Goal: Task Accomplishment & Management: Manage account settings

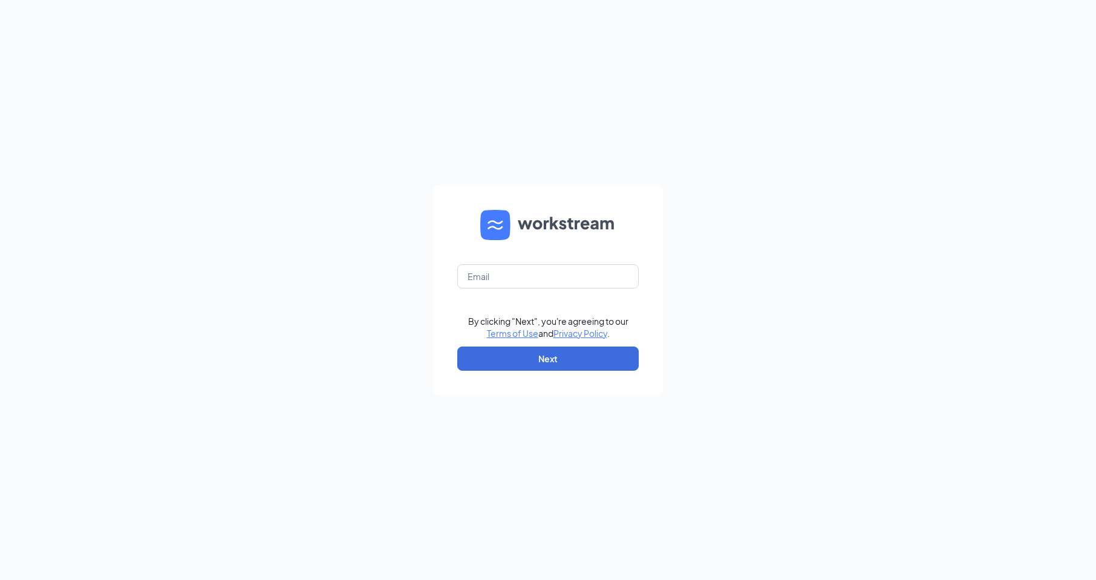
click at [529, 291] on form "By clicking "Next", you're agreeing to our Terms of Use and Privacy Policy . Ne…" at bounding box center [548, 290] width 230 height 209
click at [533, 273] on input "text" at bounding box center [547, 276] width 181 height 24
type input "1412@internal-email.com"
click at [555, 353] on button "Next" at bounding box center [547, 359] width 181 height 24
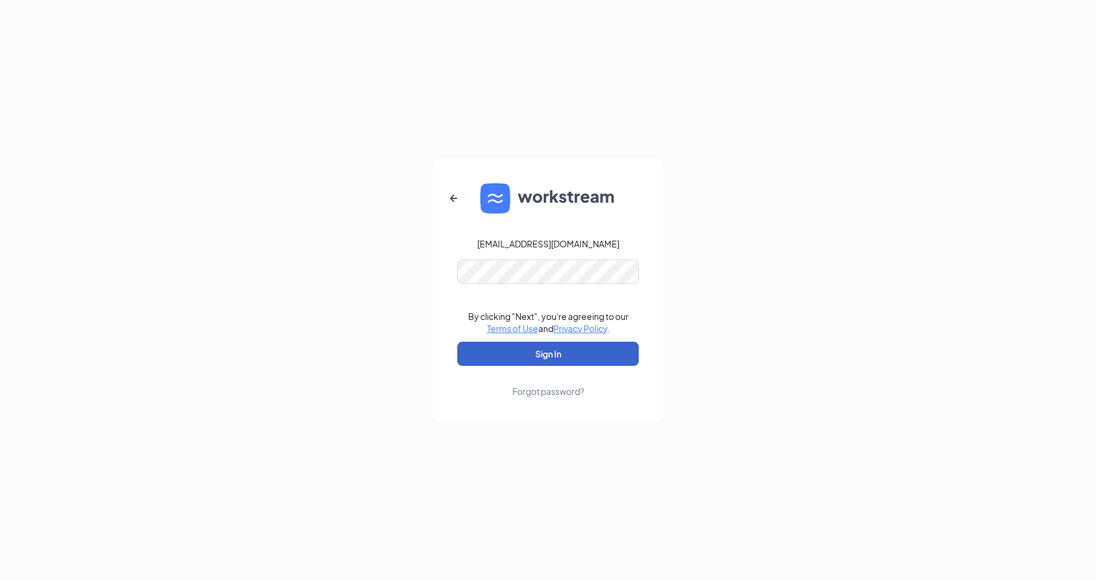
click at [501, 359] on button "Sign In" at bounding box center [547, 354] width 181 height 24
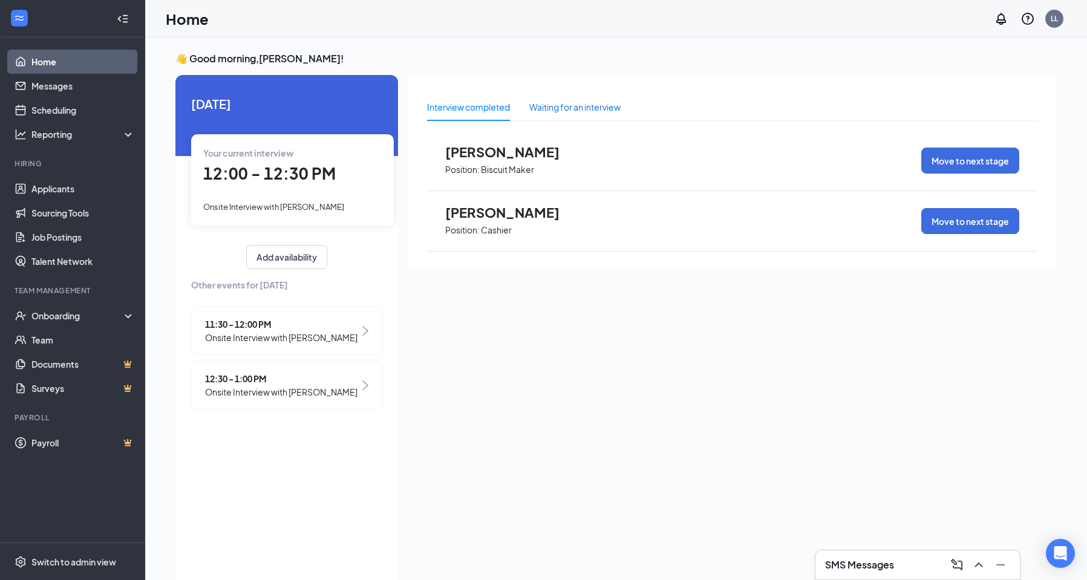
click at [573, 111] on div "Waiting for an interview" at bounding box center [574, 106] width 91 height 13
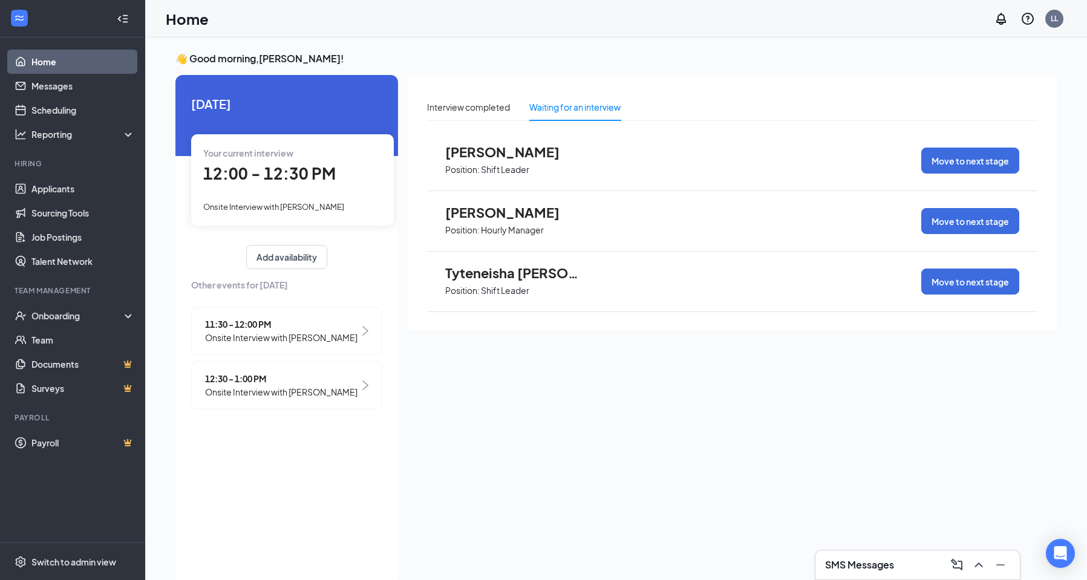
click at [272, 375] on span "12:30 - 1:00 PM" at bounding box center [281, 378] width 152 height 13
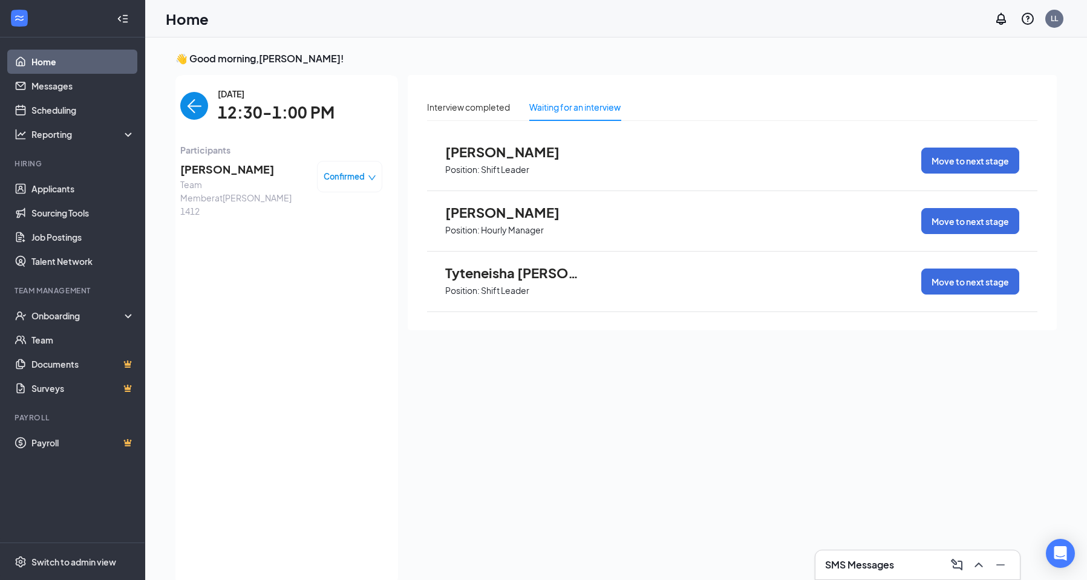
scroll to position [5, 0]
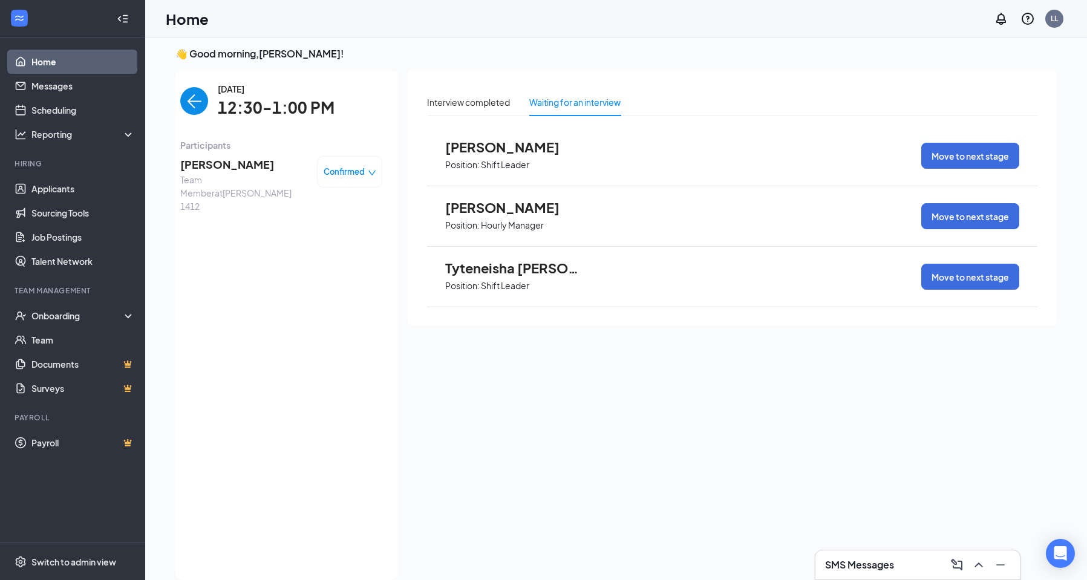
click at [213, 165] on span "[PERSON_NAME]" at bounding box center [243, 164] width 127 height 17
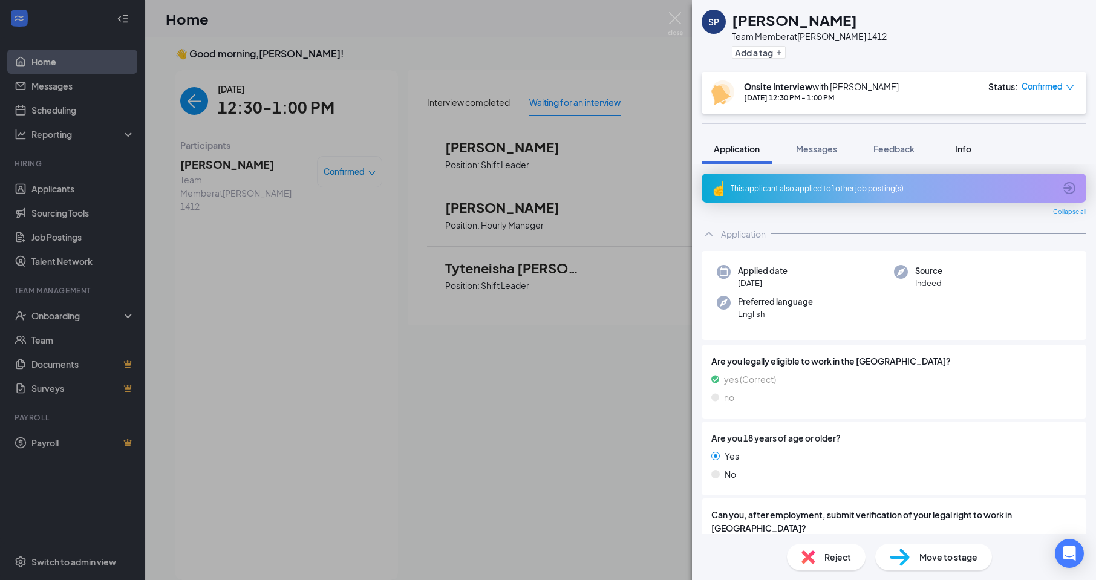
click at [963, 152] on span "Info" at bounding box center [963, 148] width 16 height 11
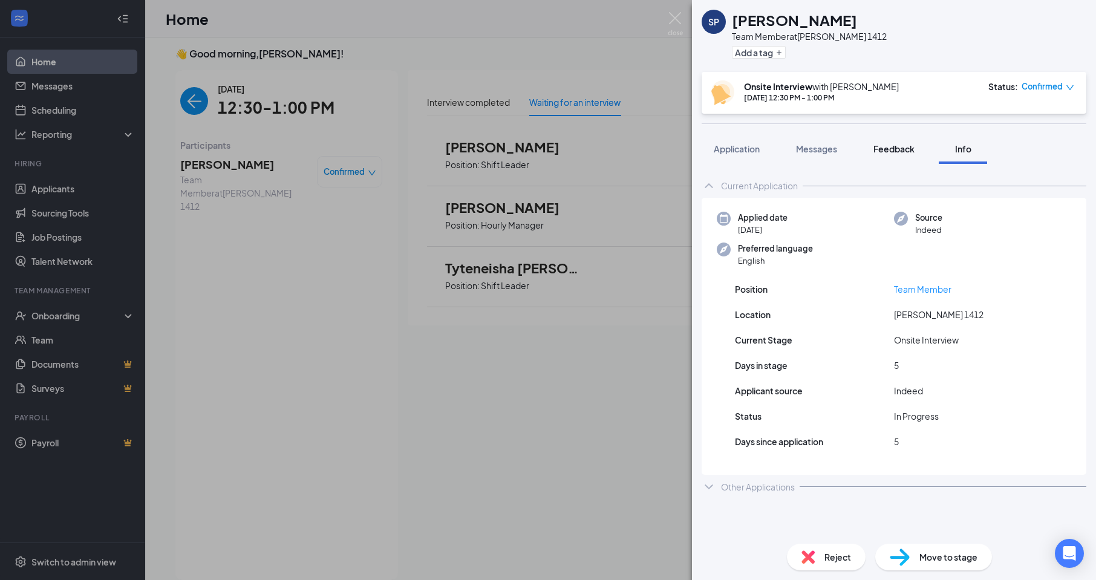
click at [899, 151] on span "Feedback" at bounding box center [893, 148] width 41 height 11
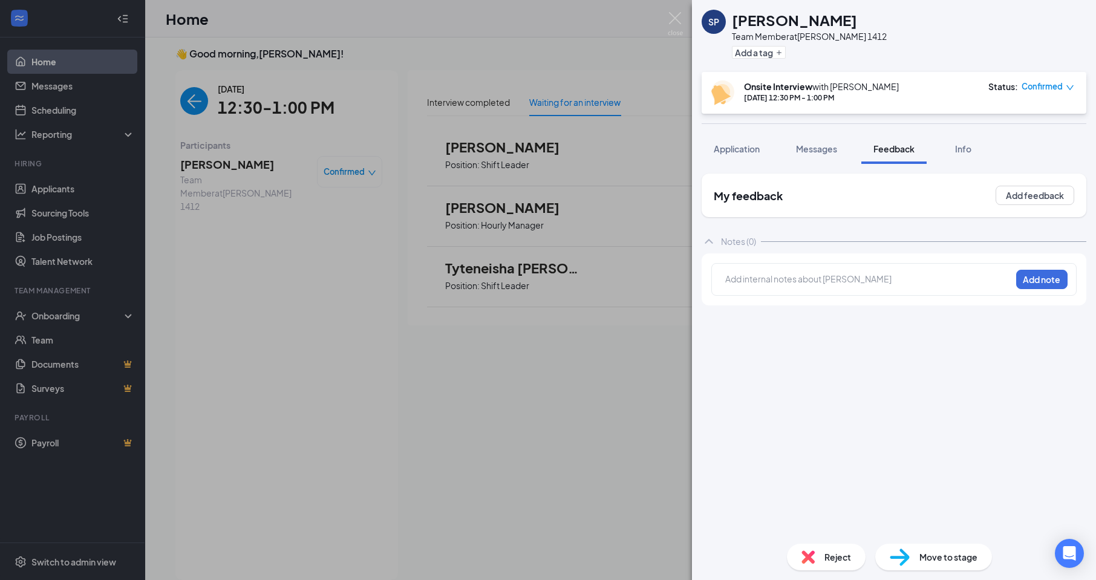
click at [171, 101] on div "SP [PERSON_NAME] Team Member at [PERSON_NAME] 1412 Add a tag Onsite Interview w…" at bounding box center [548, 290] width 1096 height 580
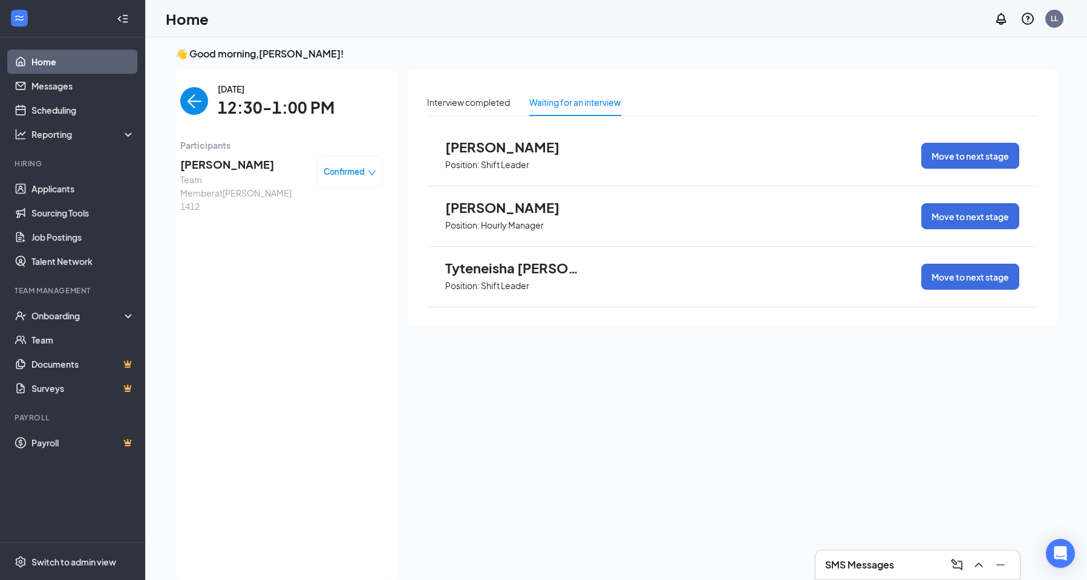
click at [191, 103] on img "back-button" at bounding box center [194, 101] width 28 height 28
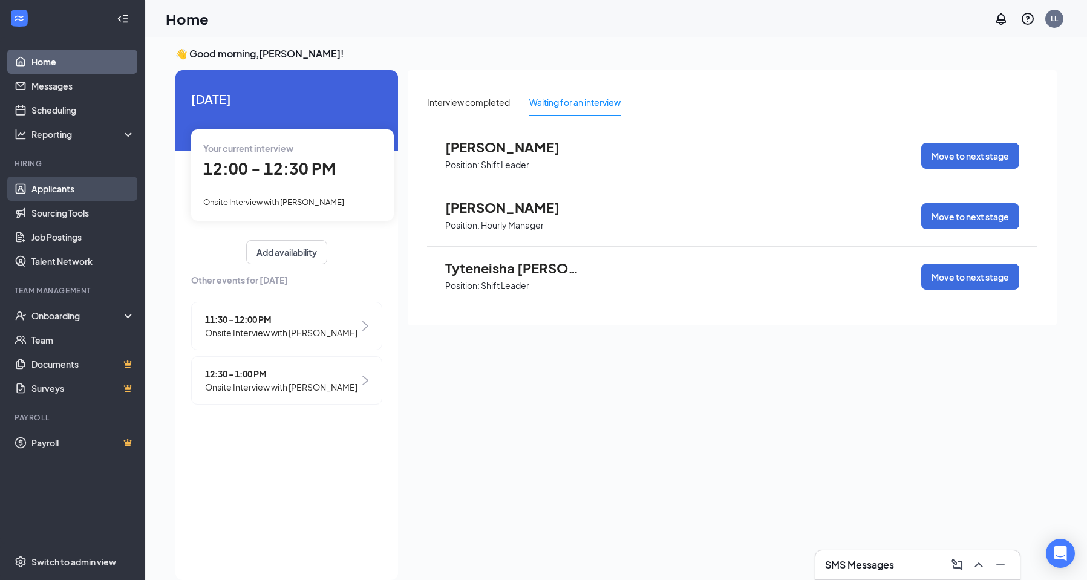
click at [49, 187] on link "Applicants" at bounding box center [82, 189] width 103 height 24
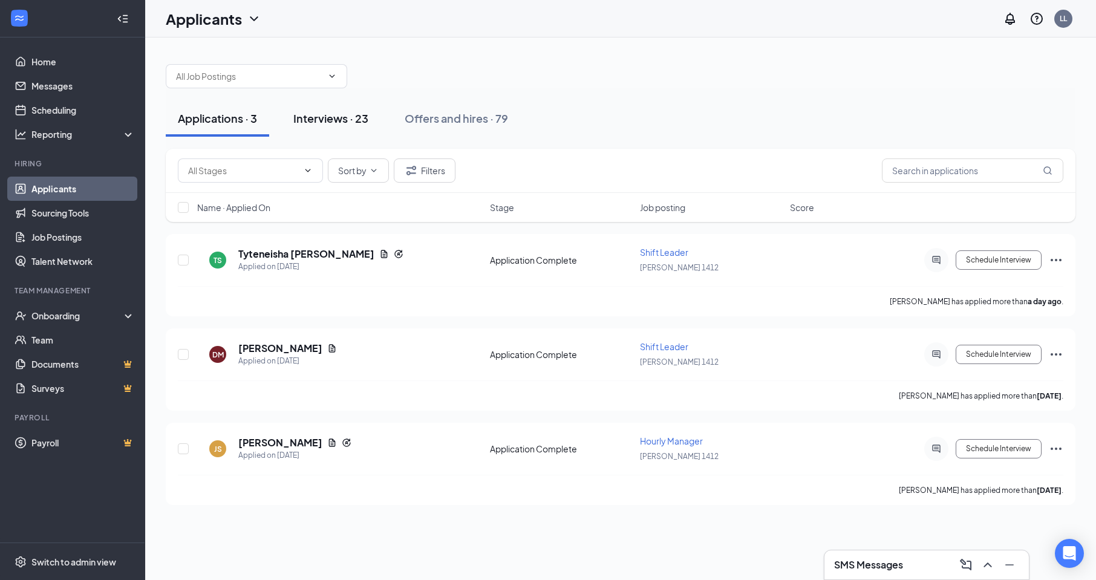
click at [351, 116] on div "Interviews · 23" at bounding box center [330, 118] width 75 height 15
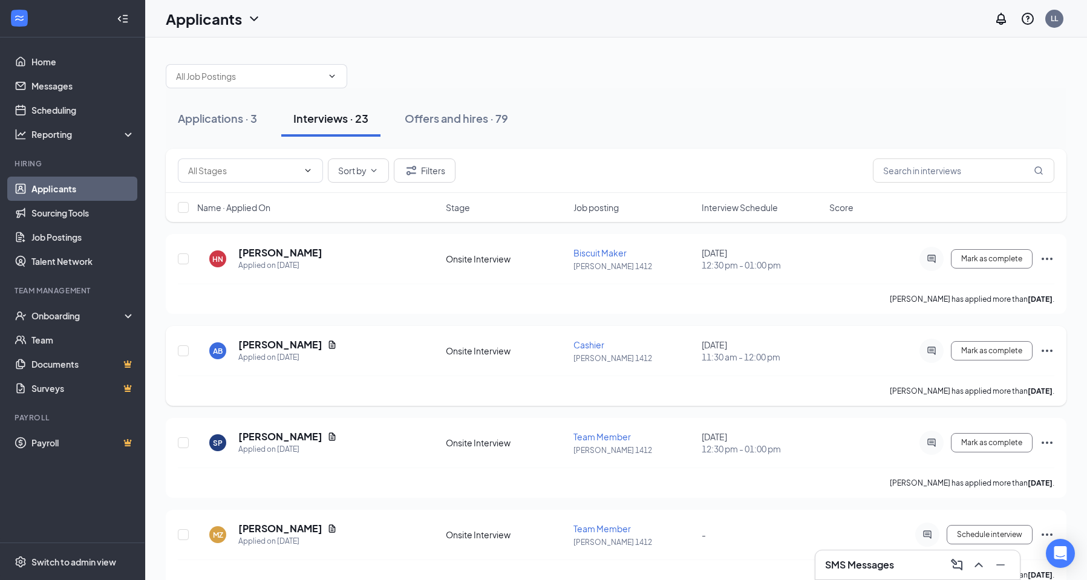
click at [1046, 355] on icon "Ellipses" at bounding box center [1047, 350] width 15 height 15
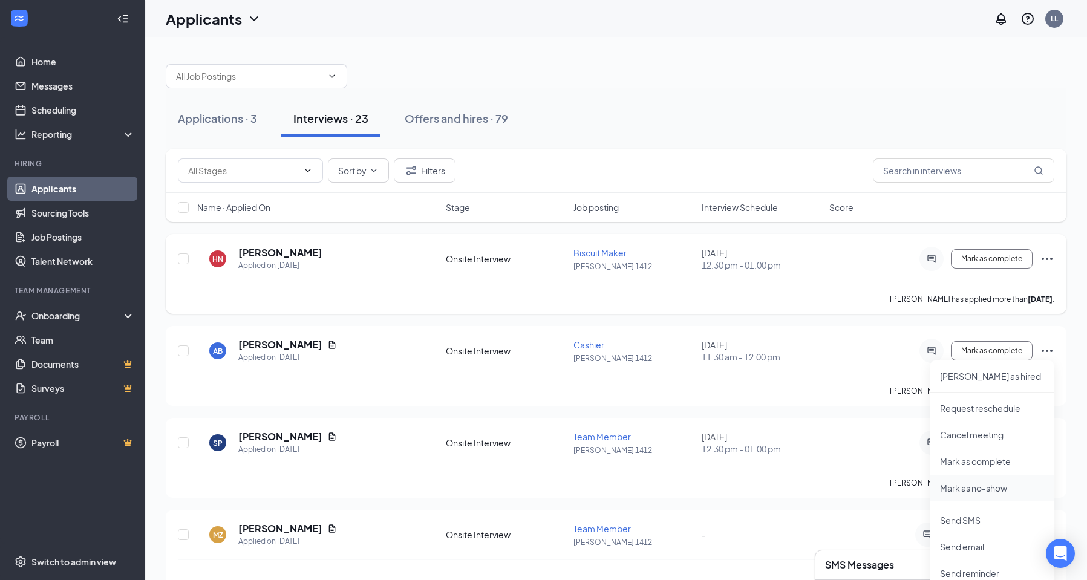
click at [970, 485] on p "Mark as no-show" at bounding box center [992, 488] width 104 height 12
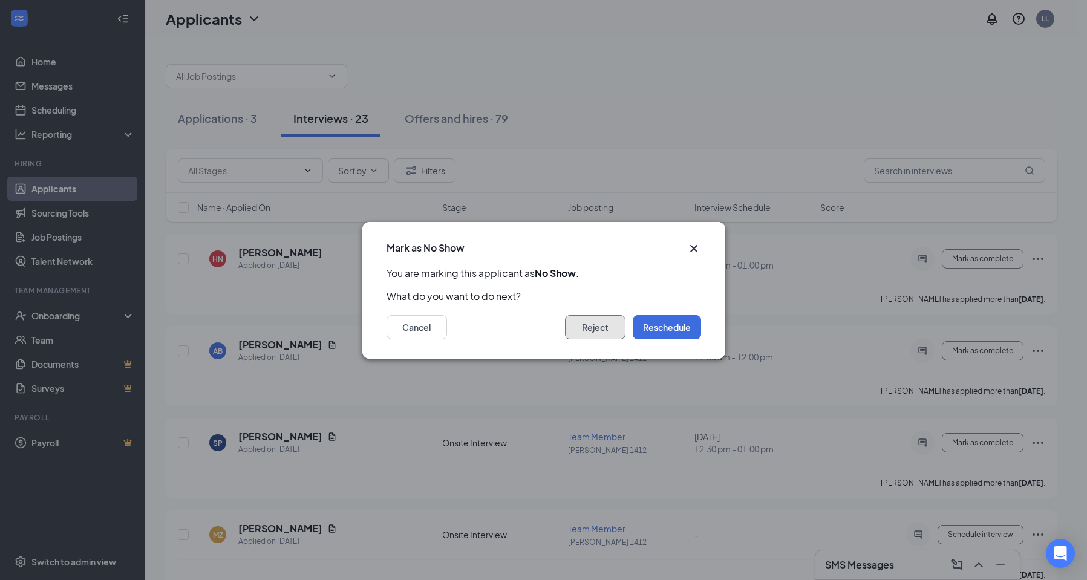
click at [585, 333] on button "Reject" at bounding box center [595, 327] width 60 height 24
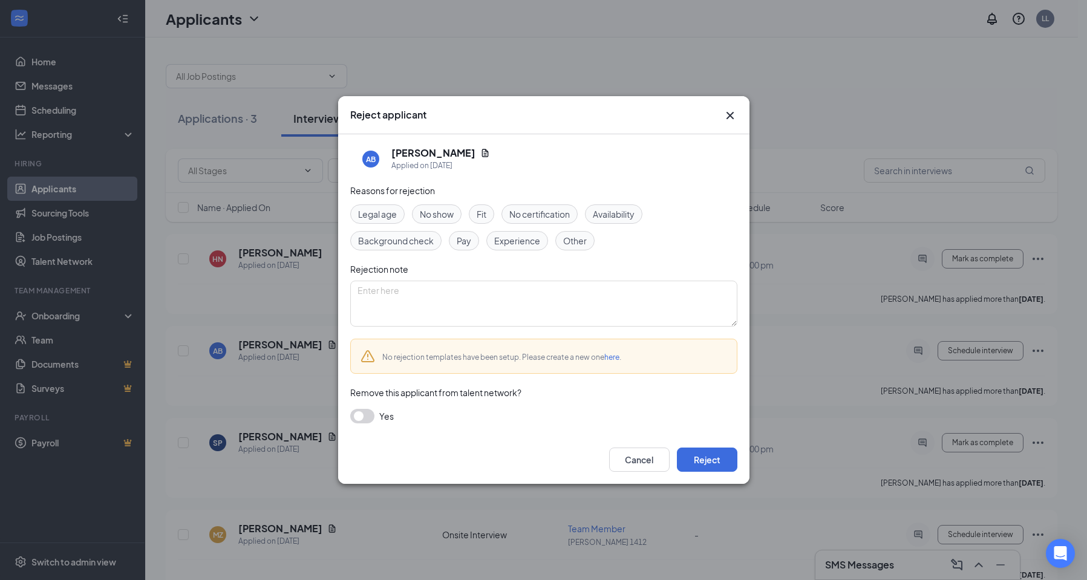
click at [426, 215] on span "No show" at bounding box center [437, 213] width 34 height 13
click at [693, 461] on button "Reject" at bounding box center [707, 460] width 60 height 24
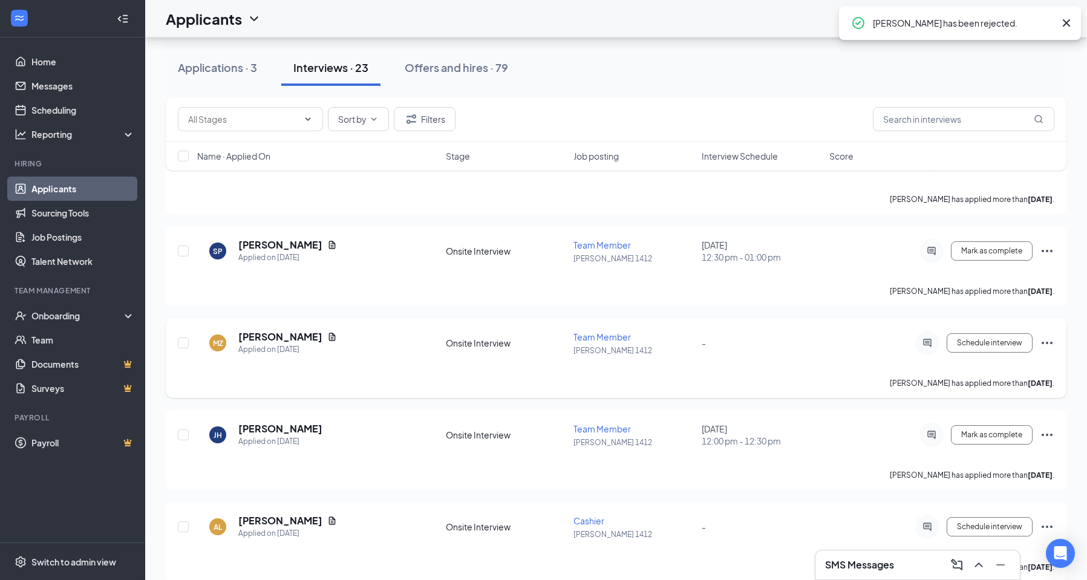
scroll to position [121, 0]
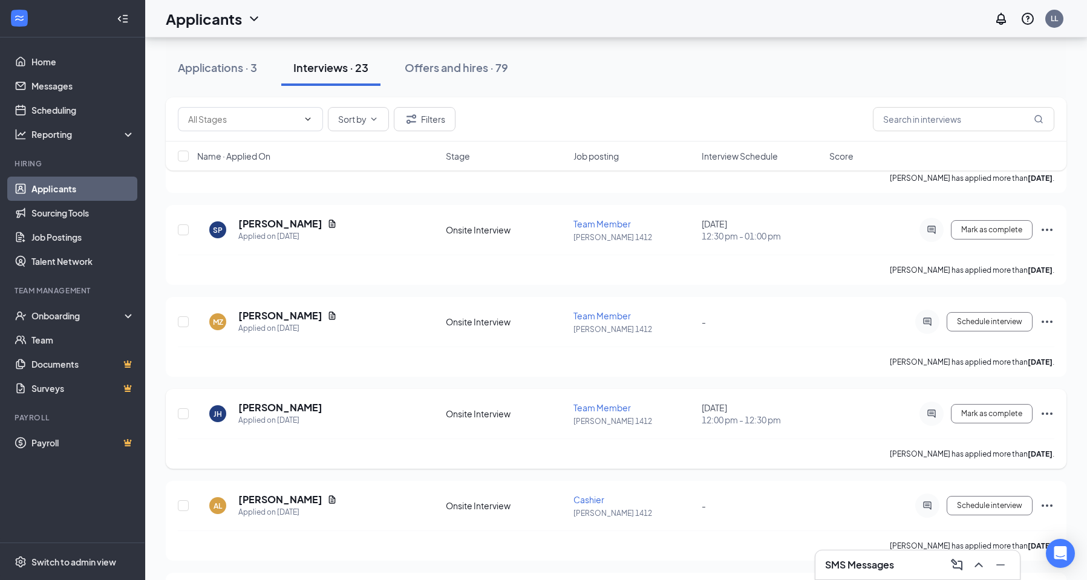
click at [1048, 418] on icon "Ellipses" at bounding box center [1047, 413] width 15 height 15
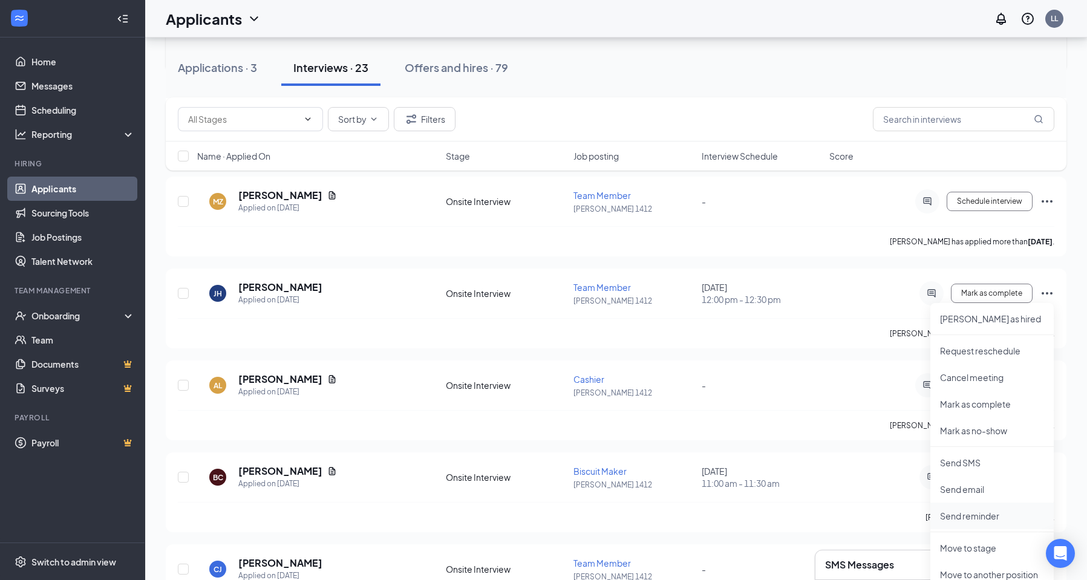
scroll to position [242, 0]
click at [974, 429] on p "Mark as no-show" at bounding box center [992, 430] width 104 height 12
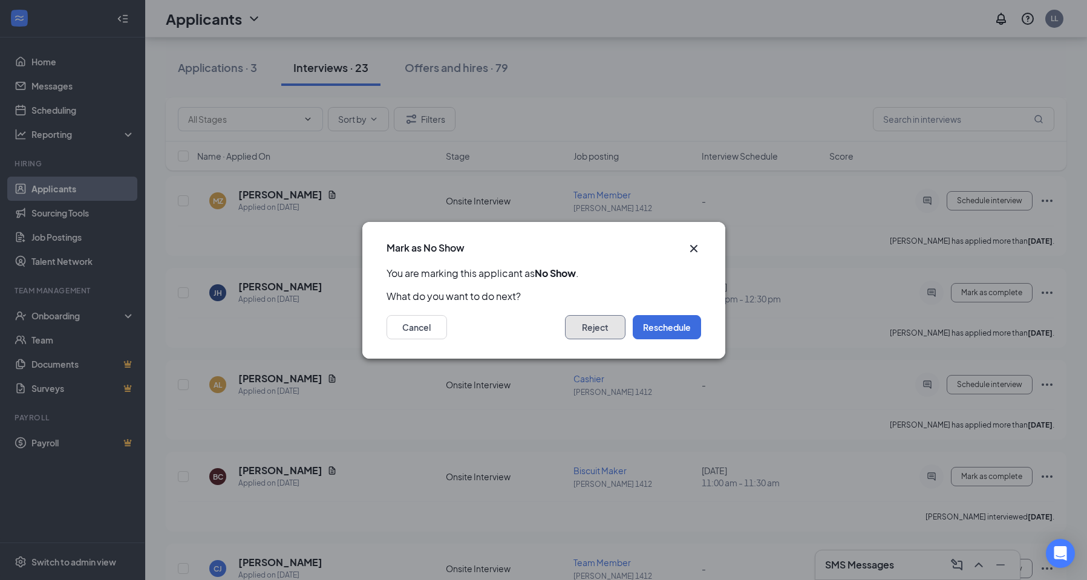
click at [593, 328] on button "Reject" at bounding box center [595, 327] width 60 height 24
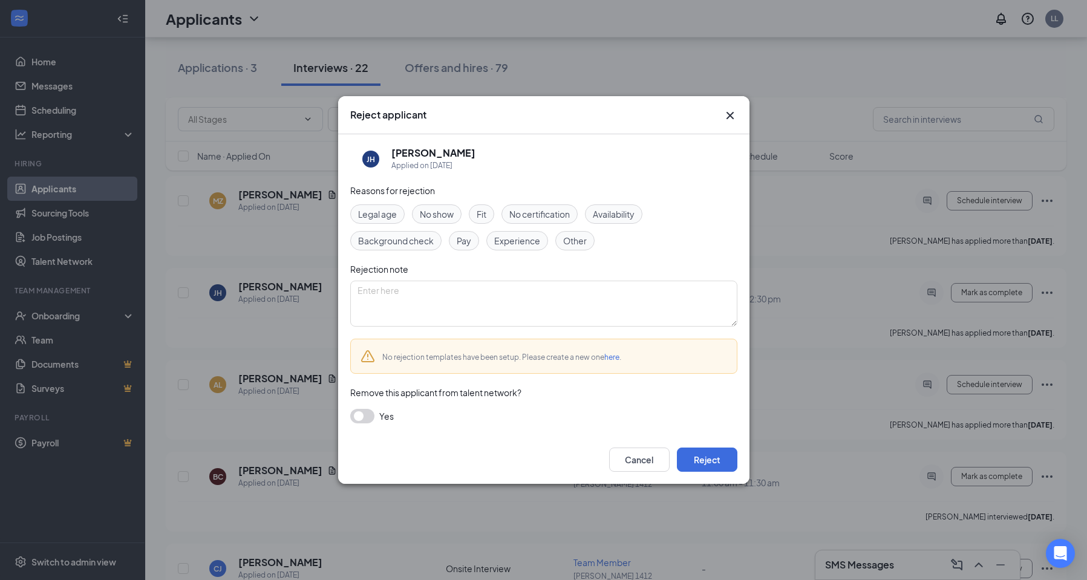
click at [448, 215] on span "No show" at bounding box center [437, 213] width 34 height 13
click at [714, 463] on button "Reject" at bounding box center [707, 460] width 60 height 24
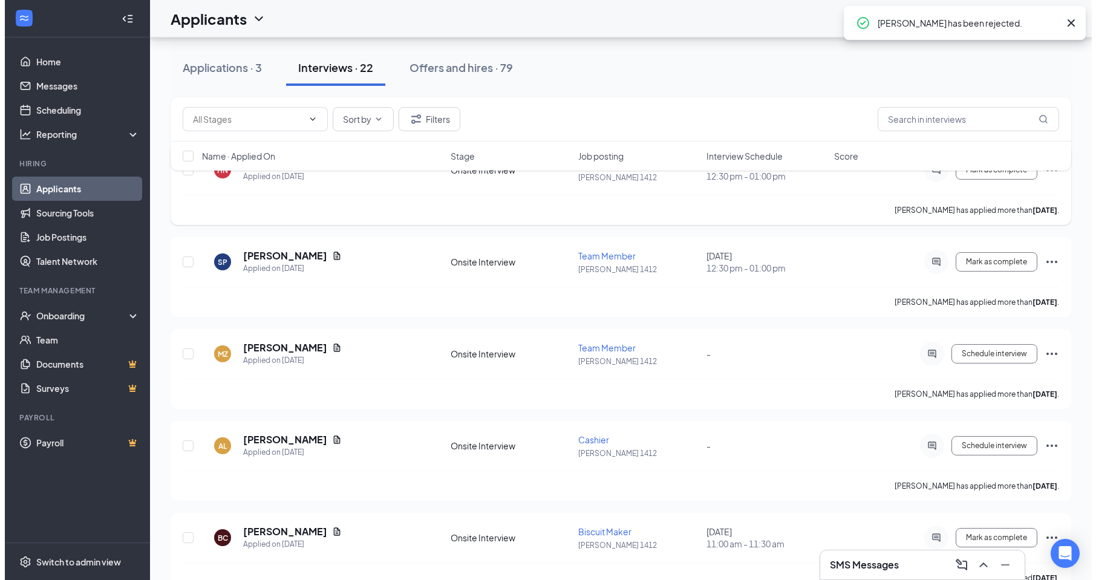
scroll to position [60, 0]
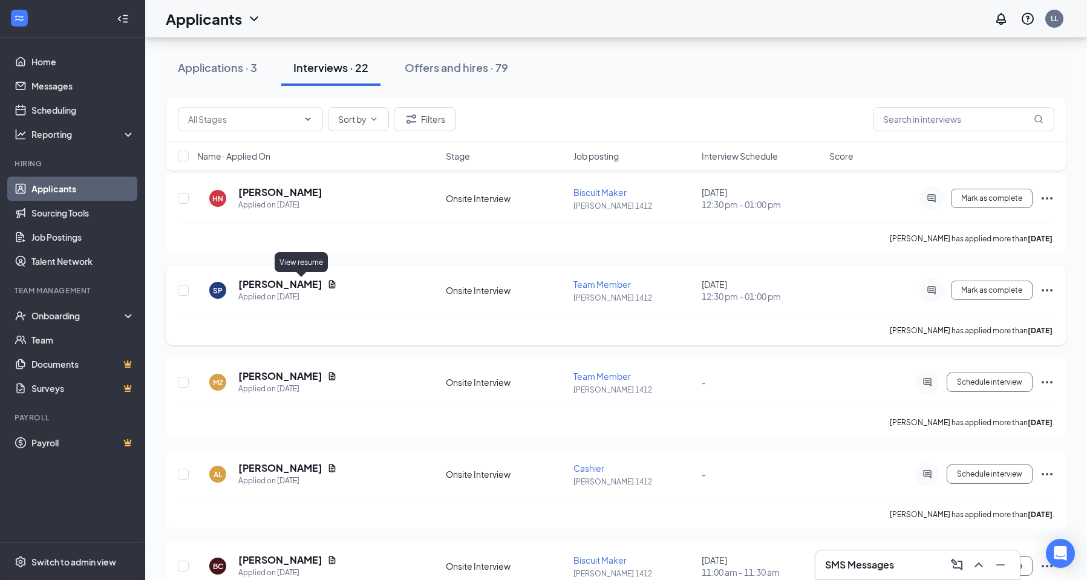
click at [329, 283] on icon "Document" at bounding box center [332, 284] width 7 height 8
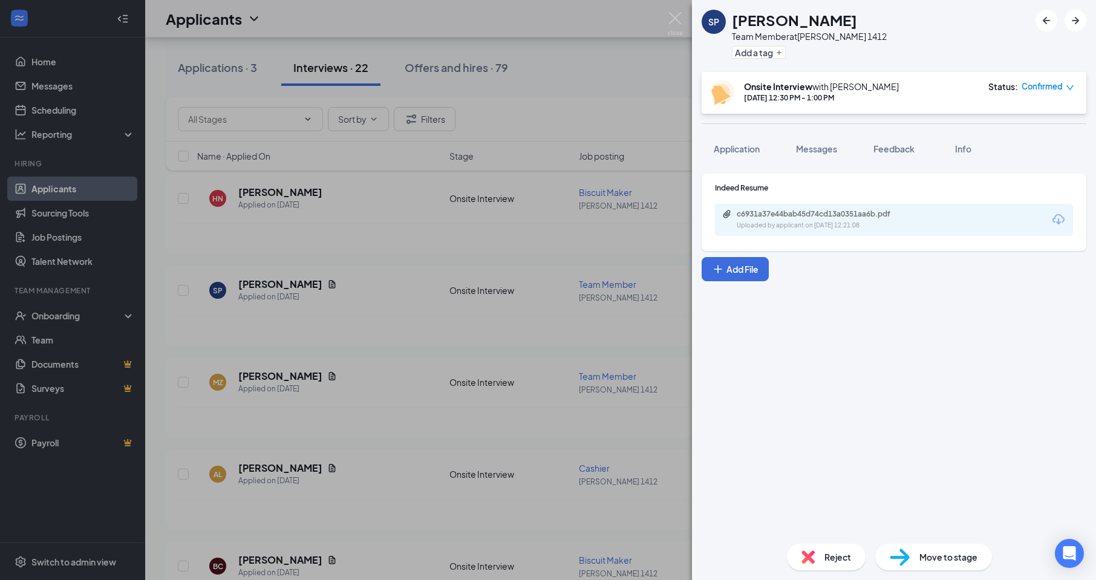
click at [795, 233] on div "c6931a37e44bab45d74cd13a0351aa6b.pdf Uploaded by applicant on [DATE] 12:21:08" at bounding box center [894, 220] width 358 height 32
click at [798, 220] on div "c6931a37e44bab45d74cd13a0351aa6b.pdf Uploaded by applicant on [DATE] 12:21:08" at bounding box center [820, 219] width 196 height 21
